Goal: Task Accomplishment & Management: Manage account settings

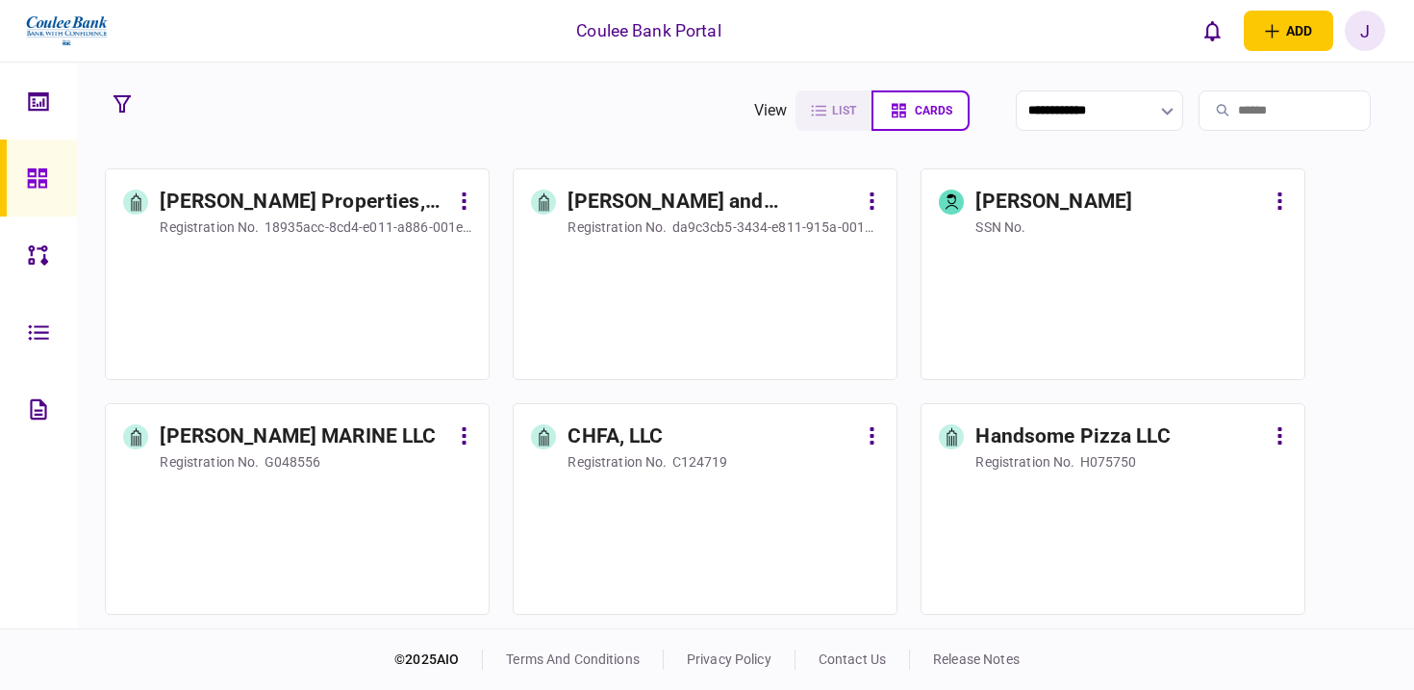
click at [1380, 34] on div "J" at bounding box center [1365, 31] width 40 height 40
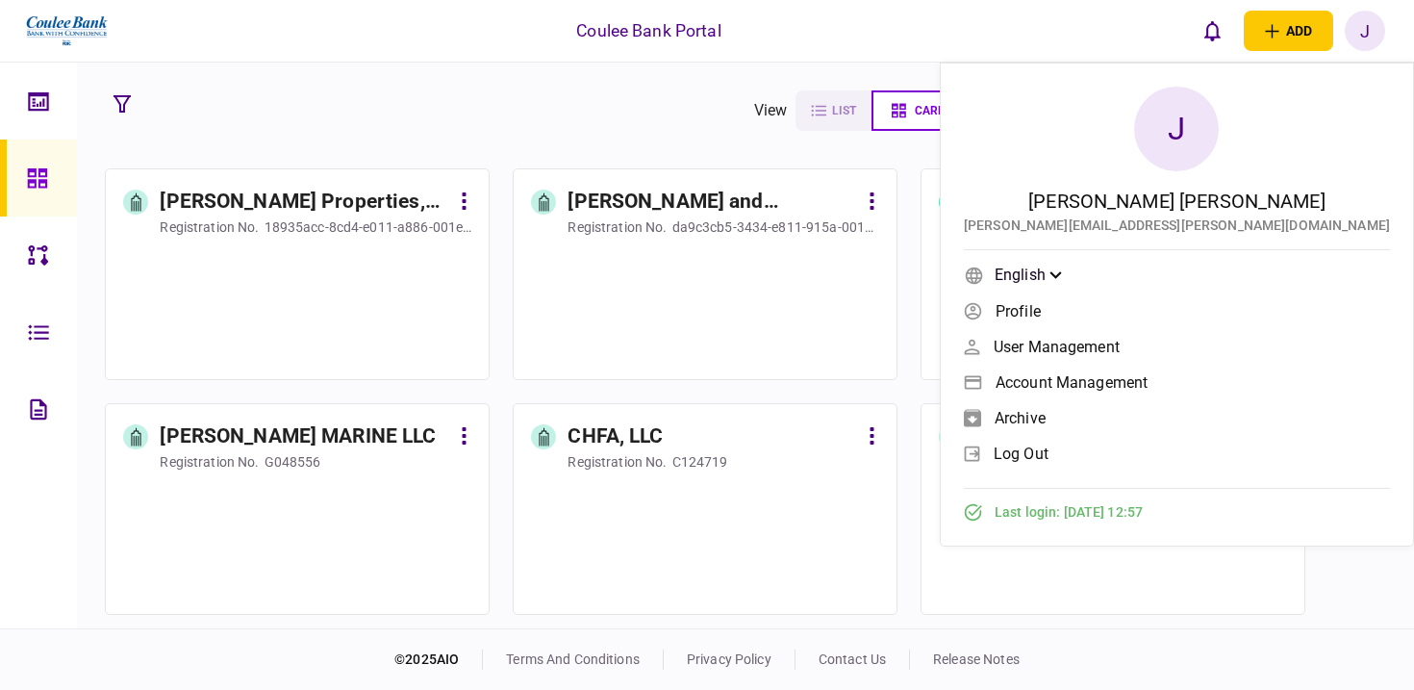
click at [1235, 463] on link "log out" at bounding box center [1177, 453] width 426 height 29
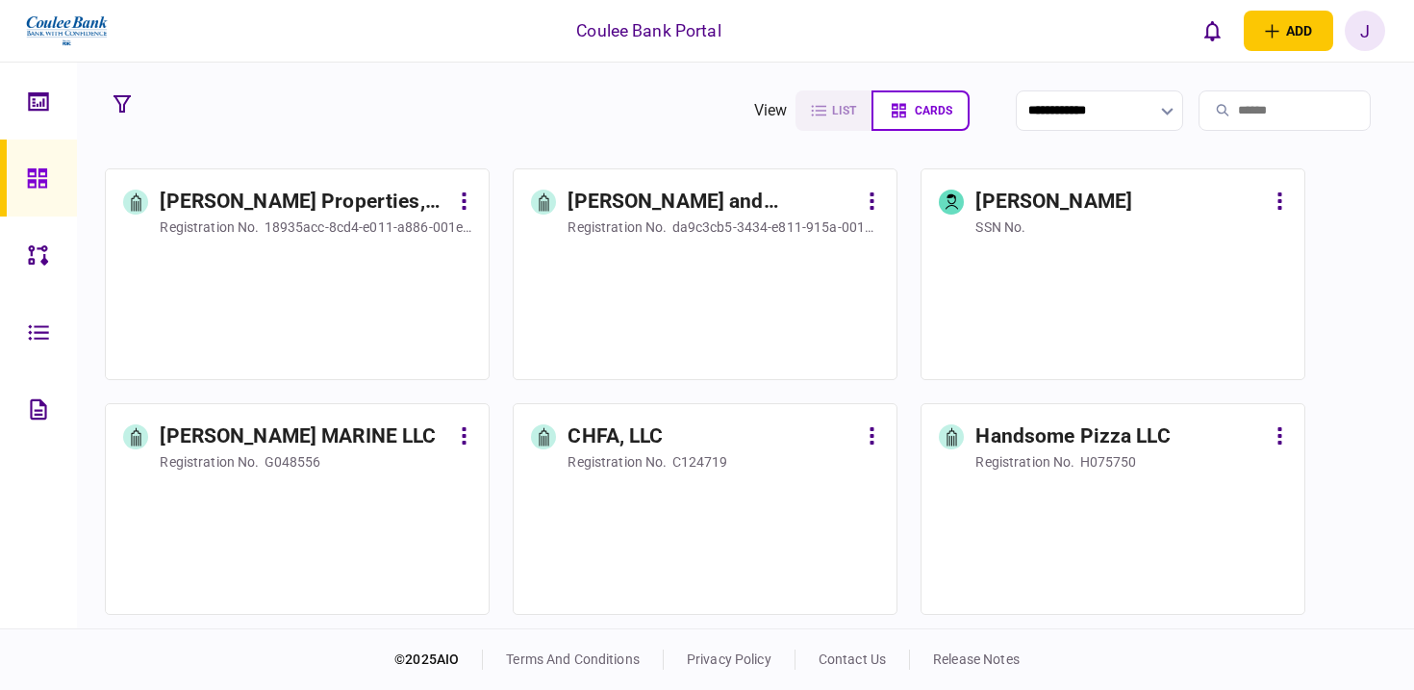
click at [1373, 31] on div "J" at bounding box center [1365, 31] width 40 height 40
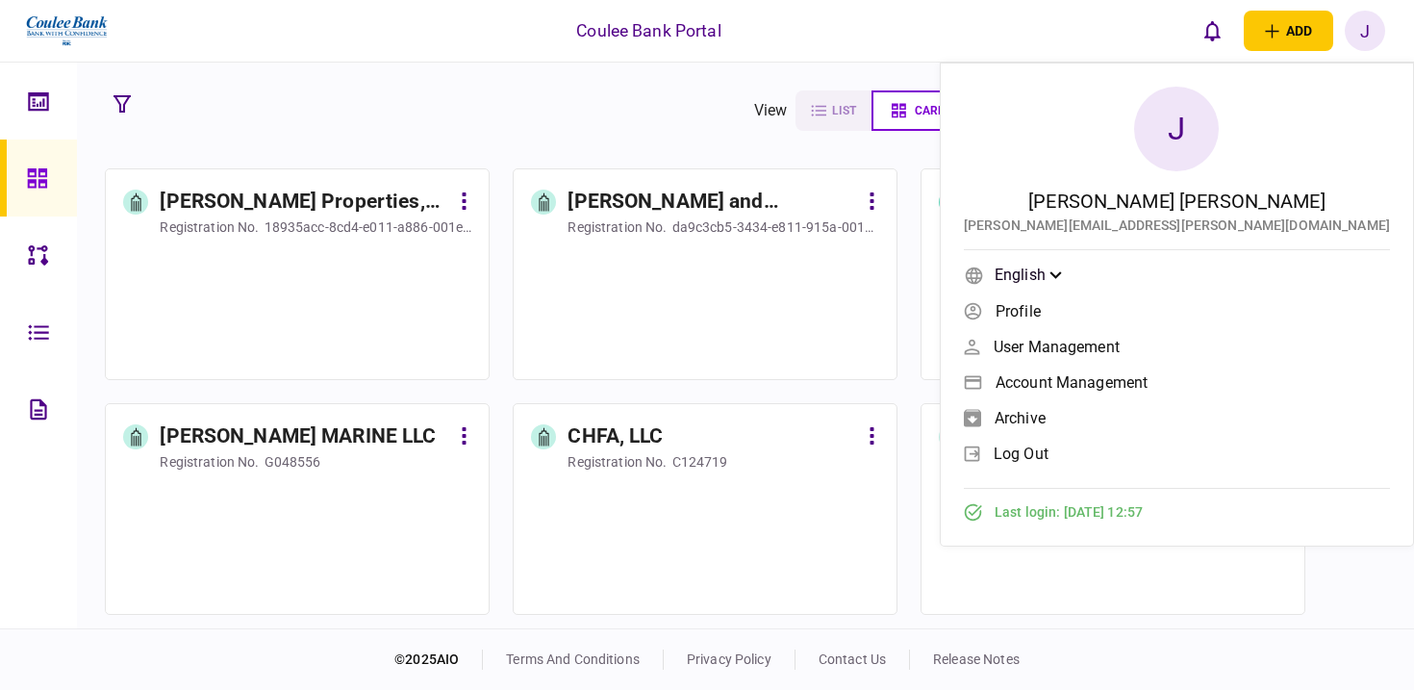
click at [1049, 458] on span "log out" at bounding box center [1021, 453] width 55 height 16
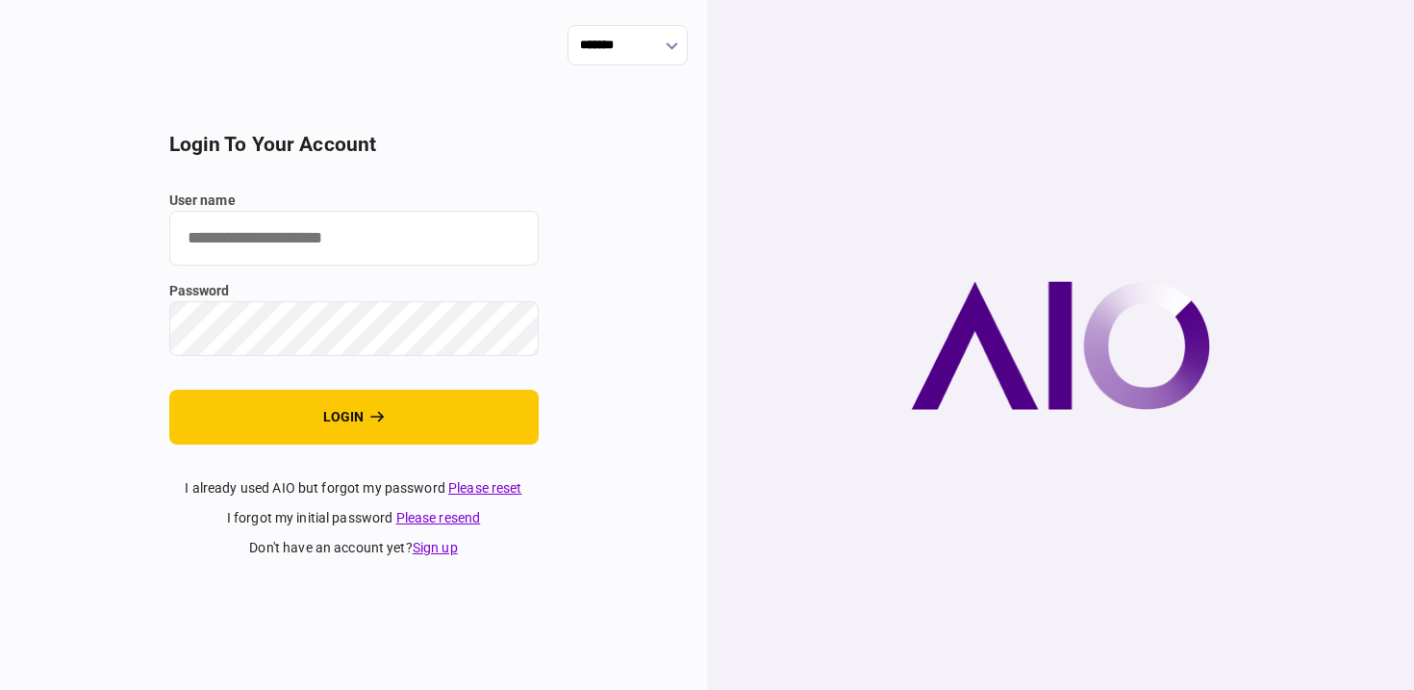
click at [392, 243] on input "user name" at bounding box center [353, 238] width 369 height 55
click at [234, 242] on input "user name" at bounding box center [353, 238] width 369 height 55
type input "**********"
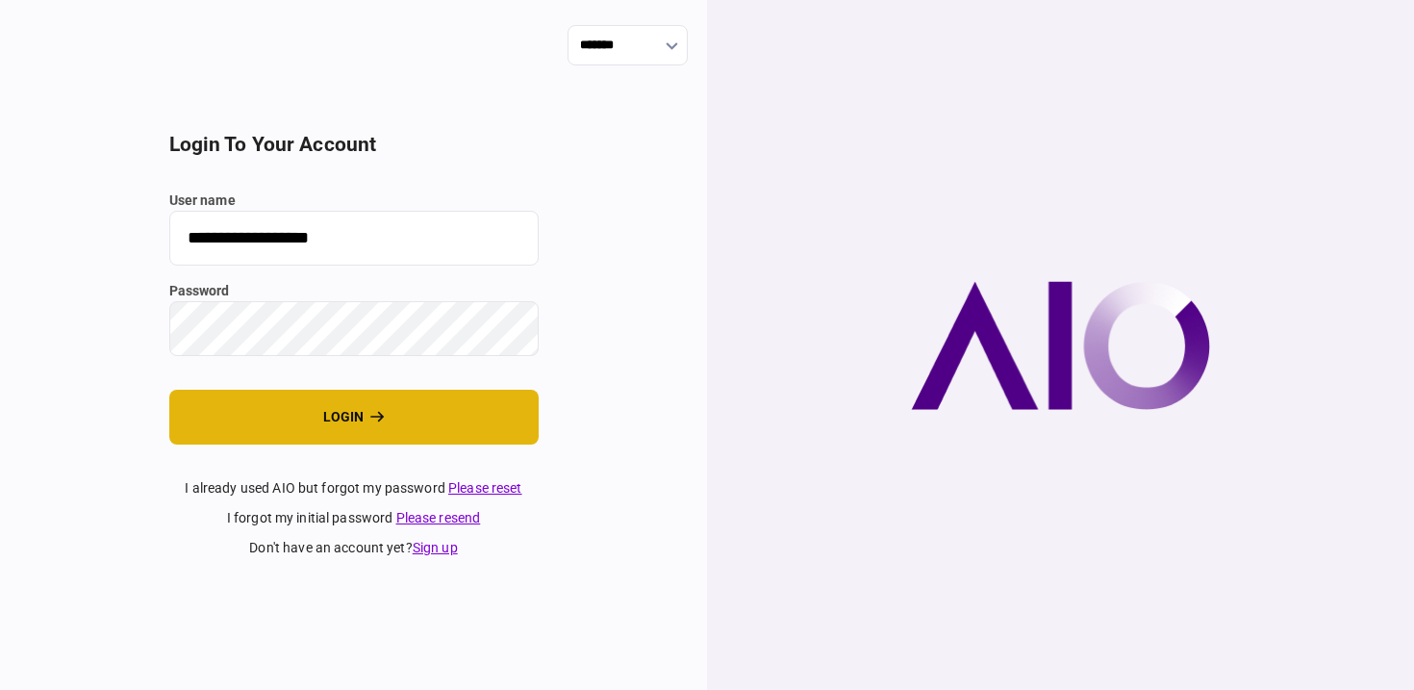
click at [363, 411] on button "login" at bounding box center [353, 417] width 369 height 55
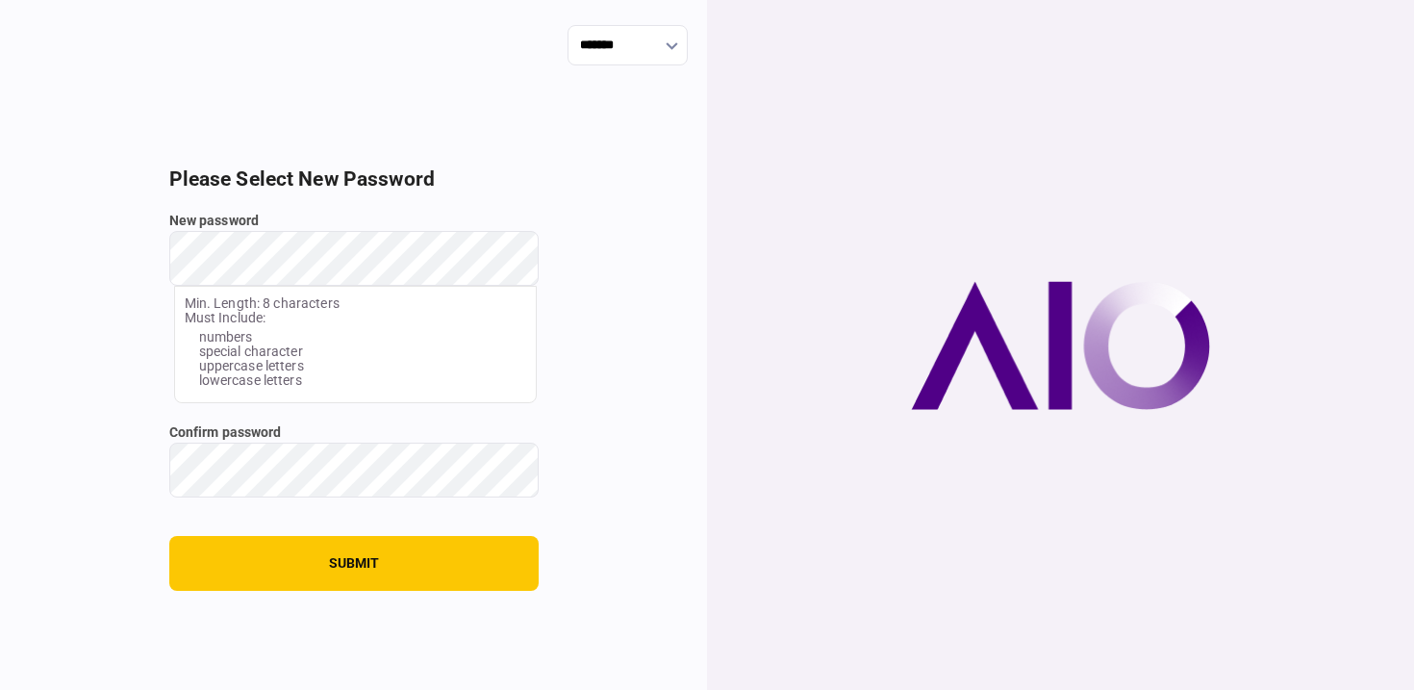
click at [336, 311] on div "New password Min. Length: 8 characters Must Include: numbers special character …" at bounding box center [353, 307] width 369 height 192
click at [0, 689] on com-1password-button at bounding box center [0, 690] width 0 height 0
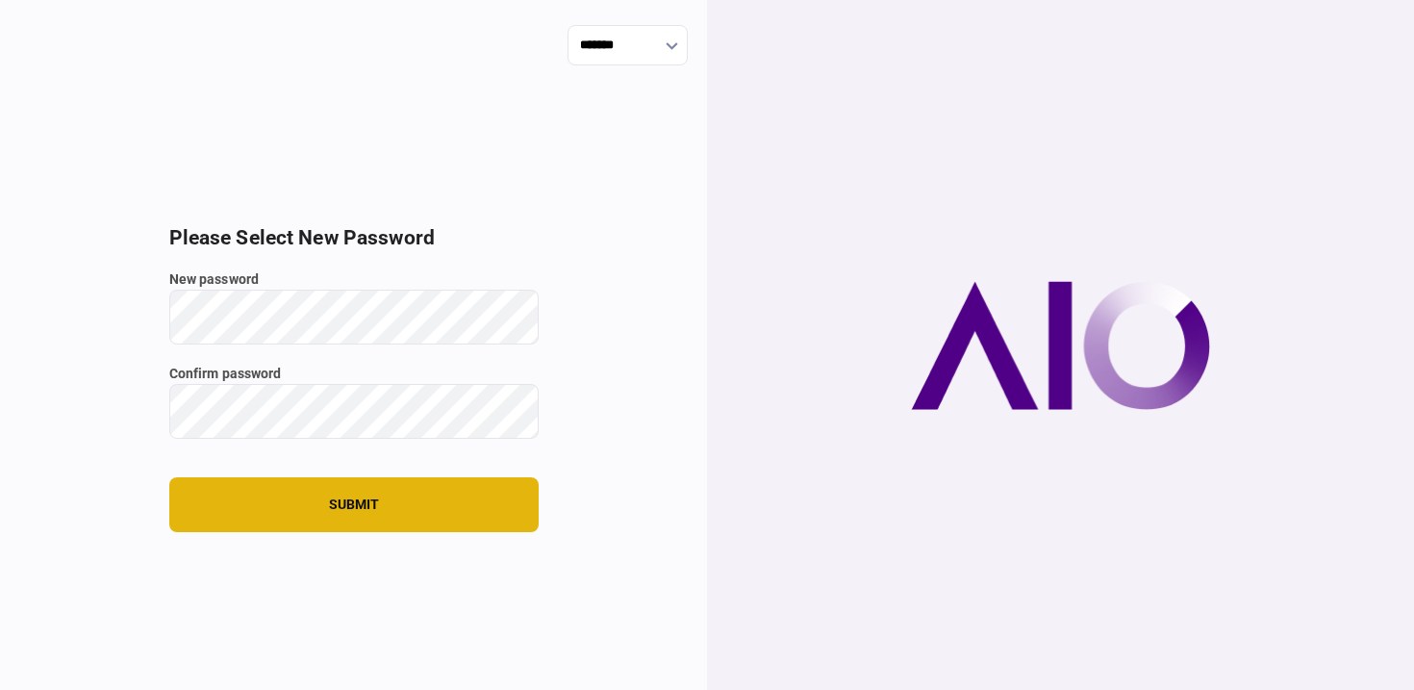
click at [368, 497] on button "submit" at bounding box center [353, 504] width 369 height 55
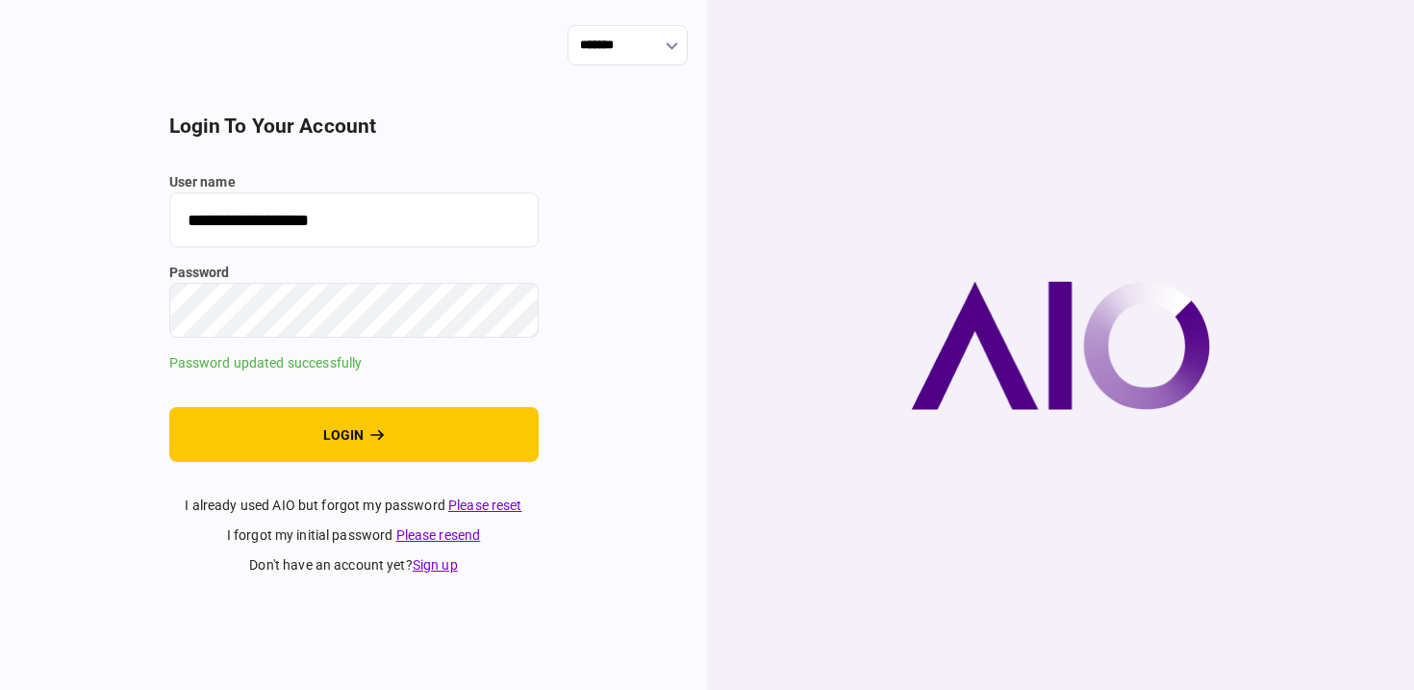
click at [363, 218] on input "**********" at bounding box center [353, 219] width 369 height 55
